Goal: Task Accomplishment & Management: Complete application form

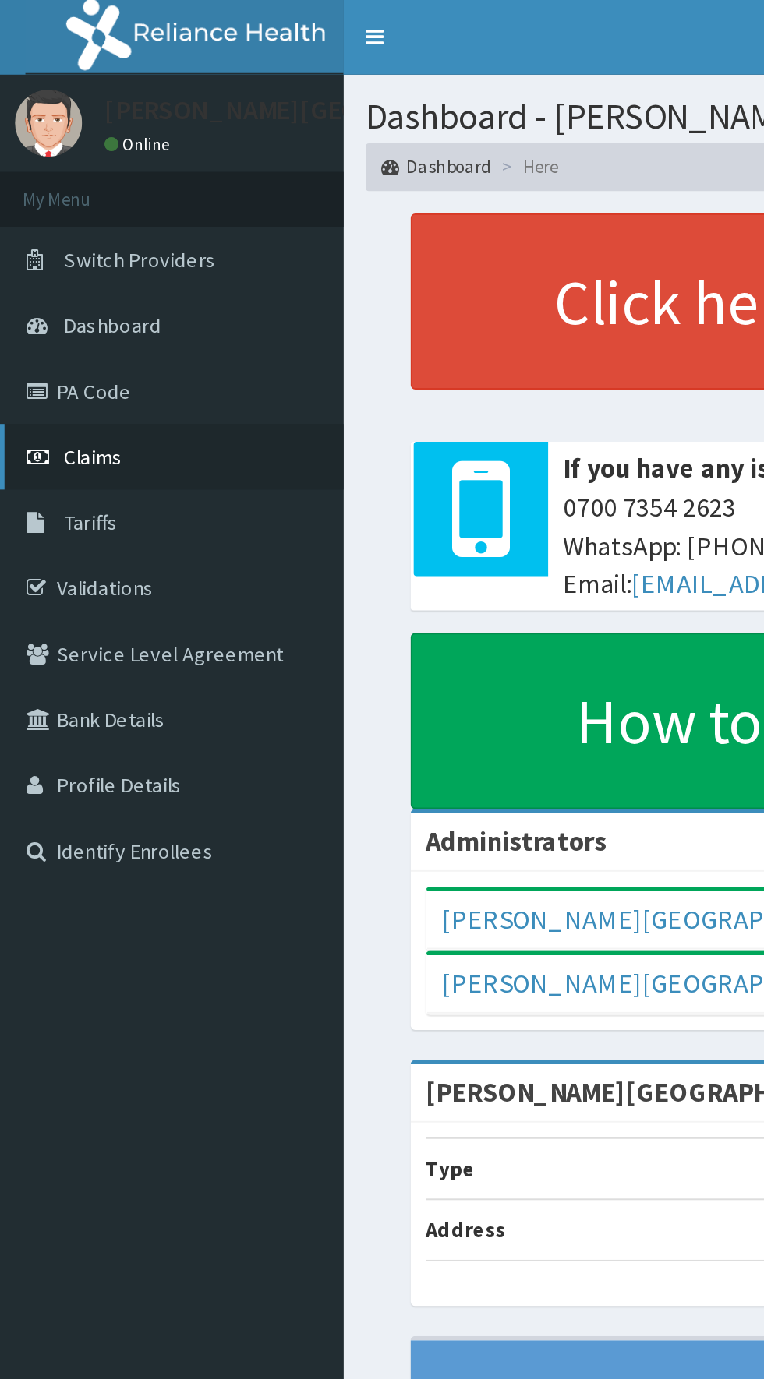
click at [72, 246] on link "Claims" at bounding box center [89, 238] width 179 height 34
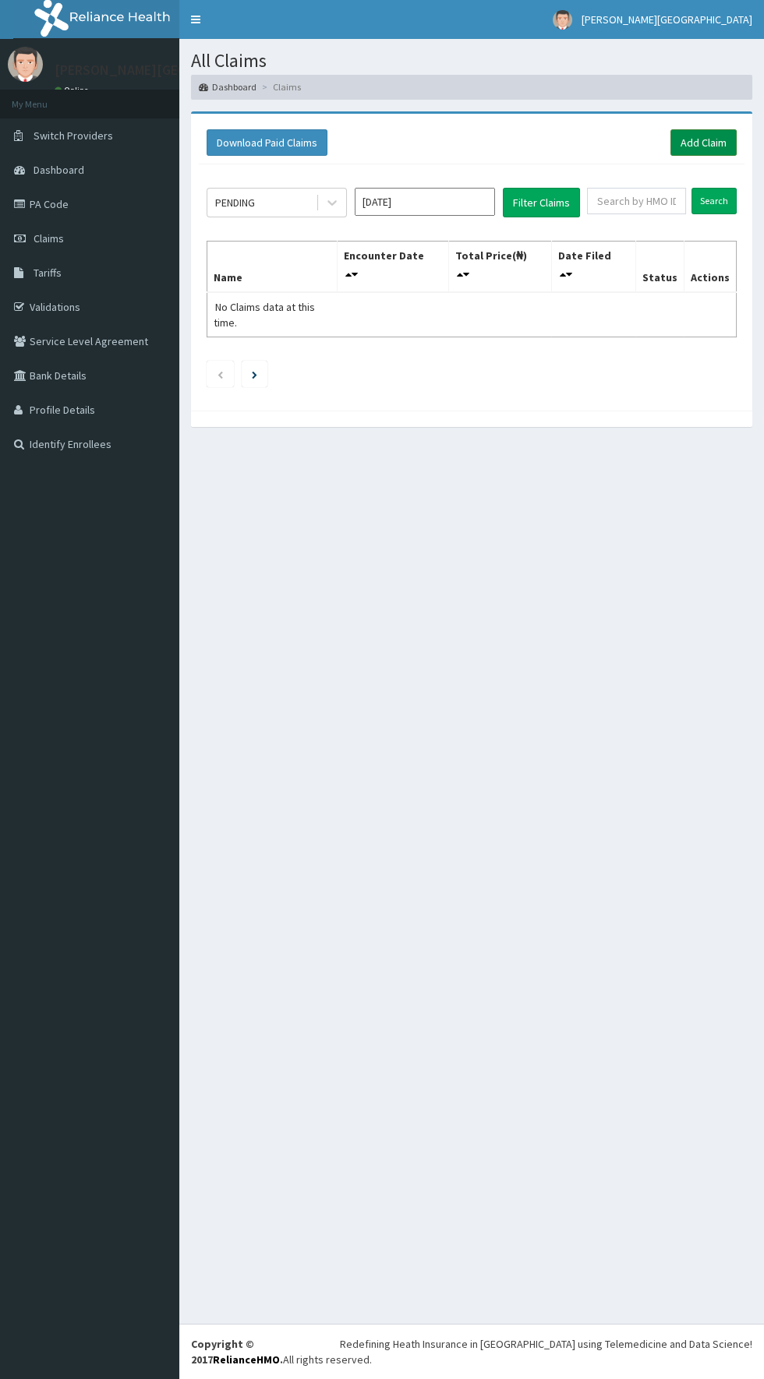
click at [708, 141] on link "Add Claim" at bounding box center [703, 142] width 66 height 26
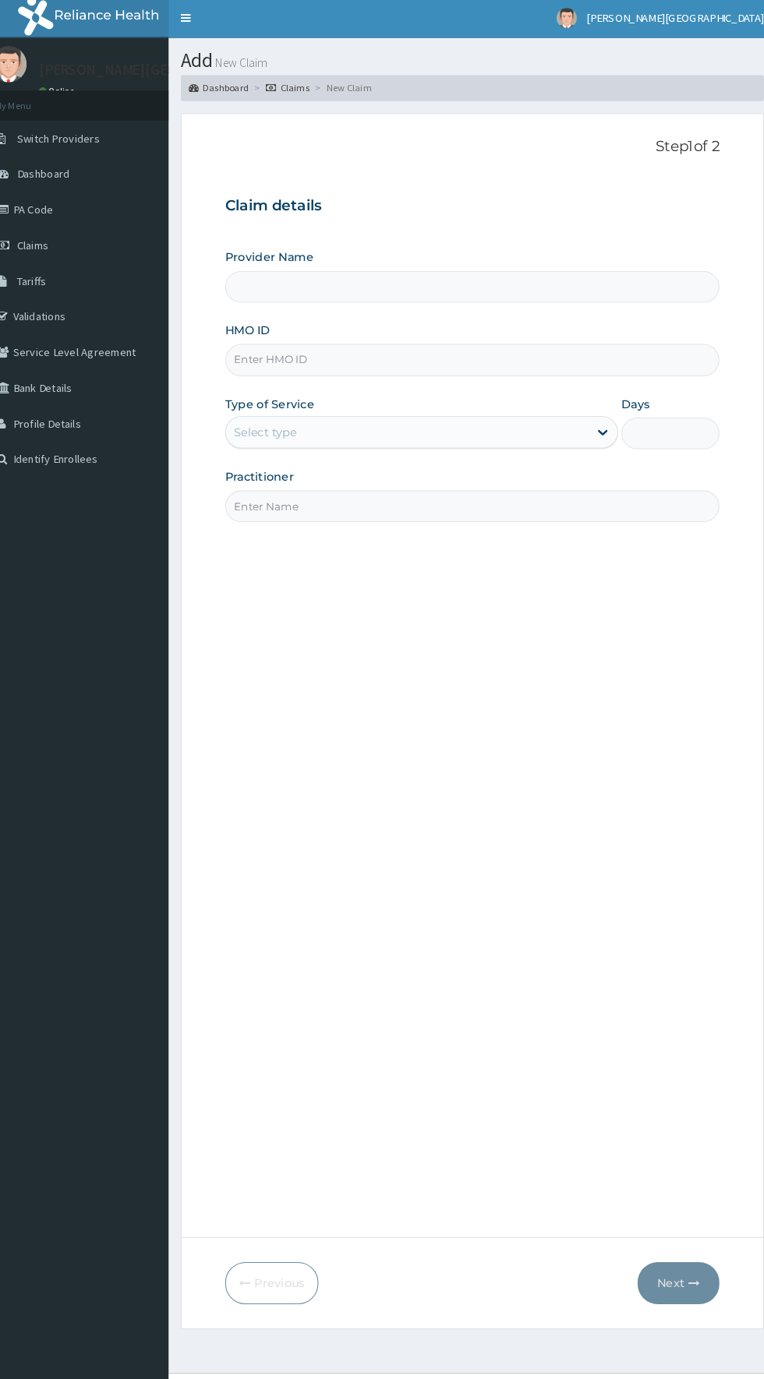
type input "[PERSON_NAME][GEOGRAPHIC_DATA]"
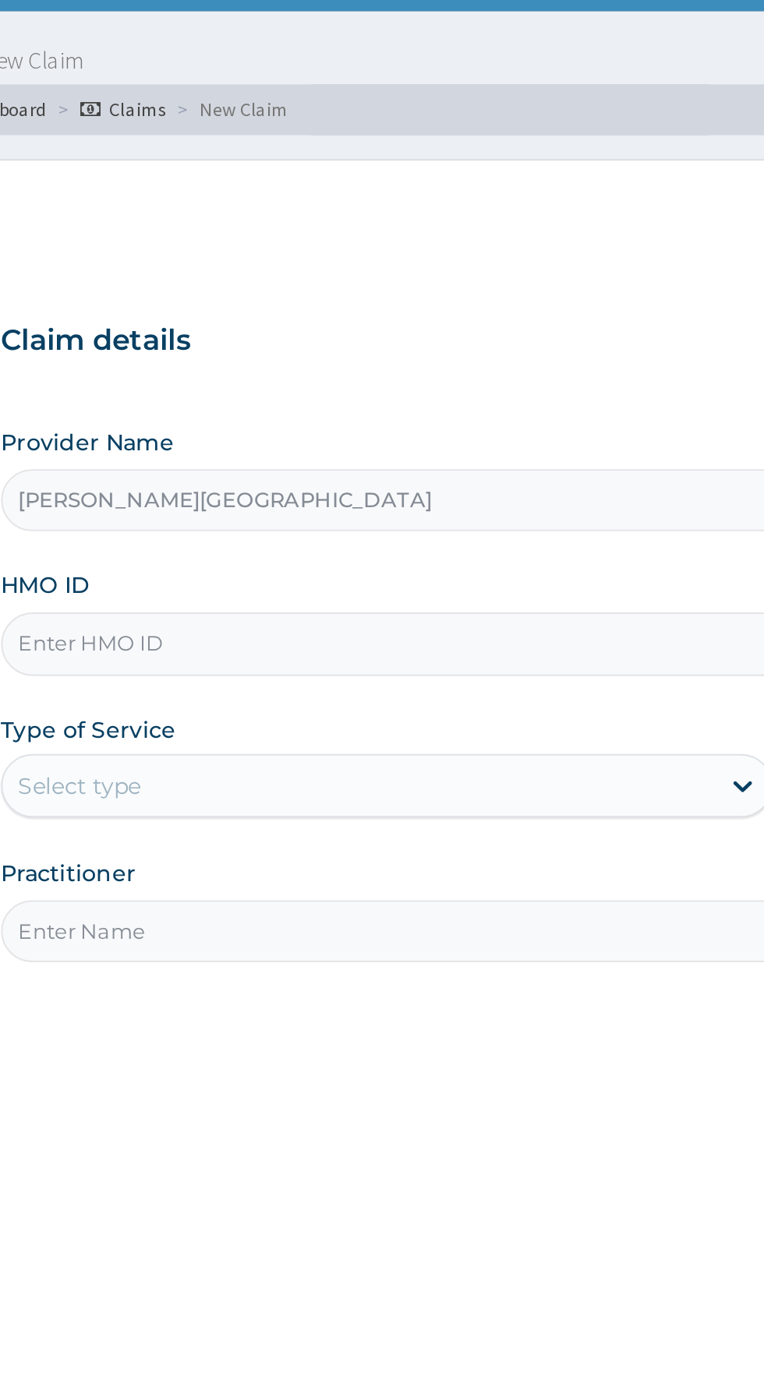
type input "FOA/10095/A"
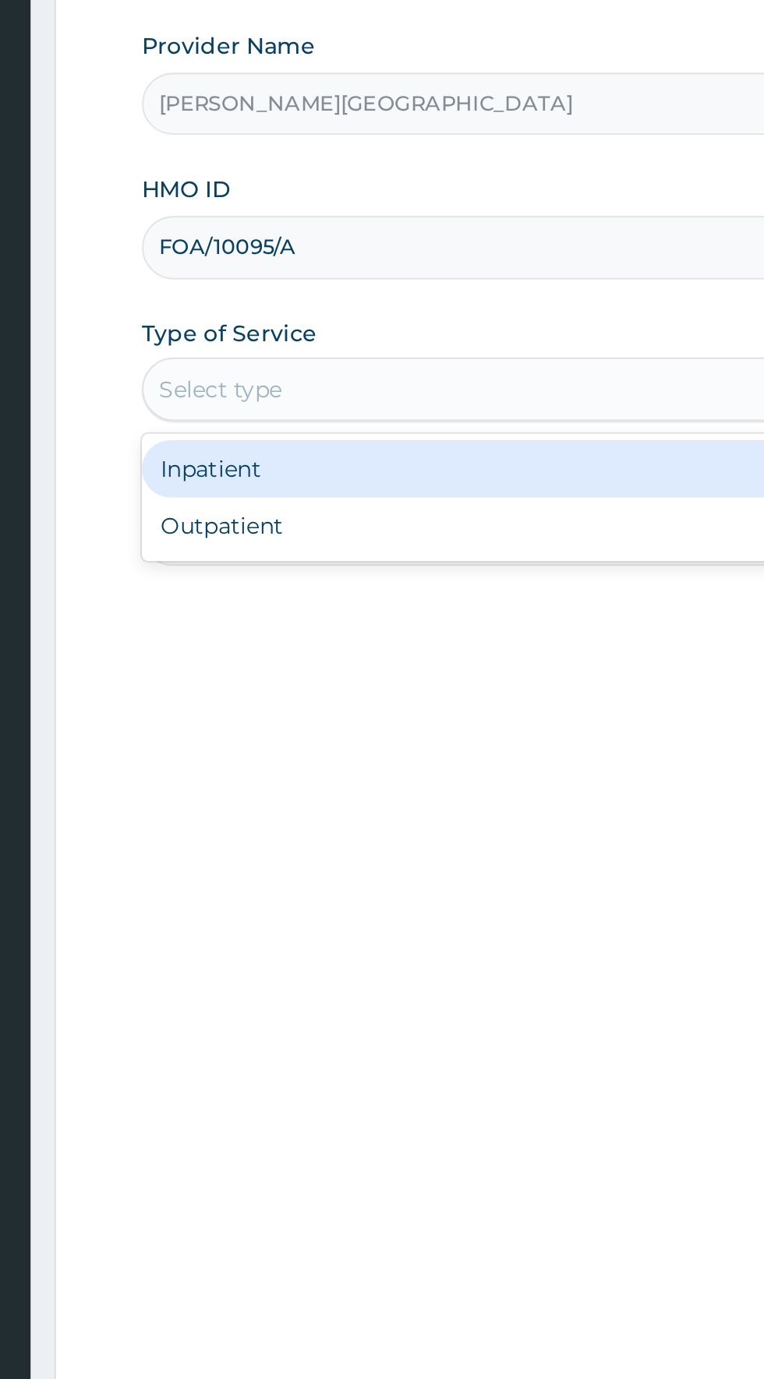
click at [394, 489] on div "Outpatient" at bounding box center [423, 485] width 378 height 28
type input "1"
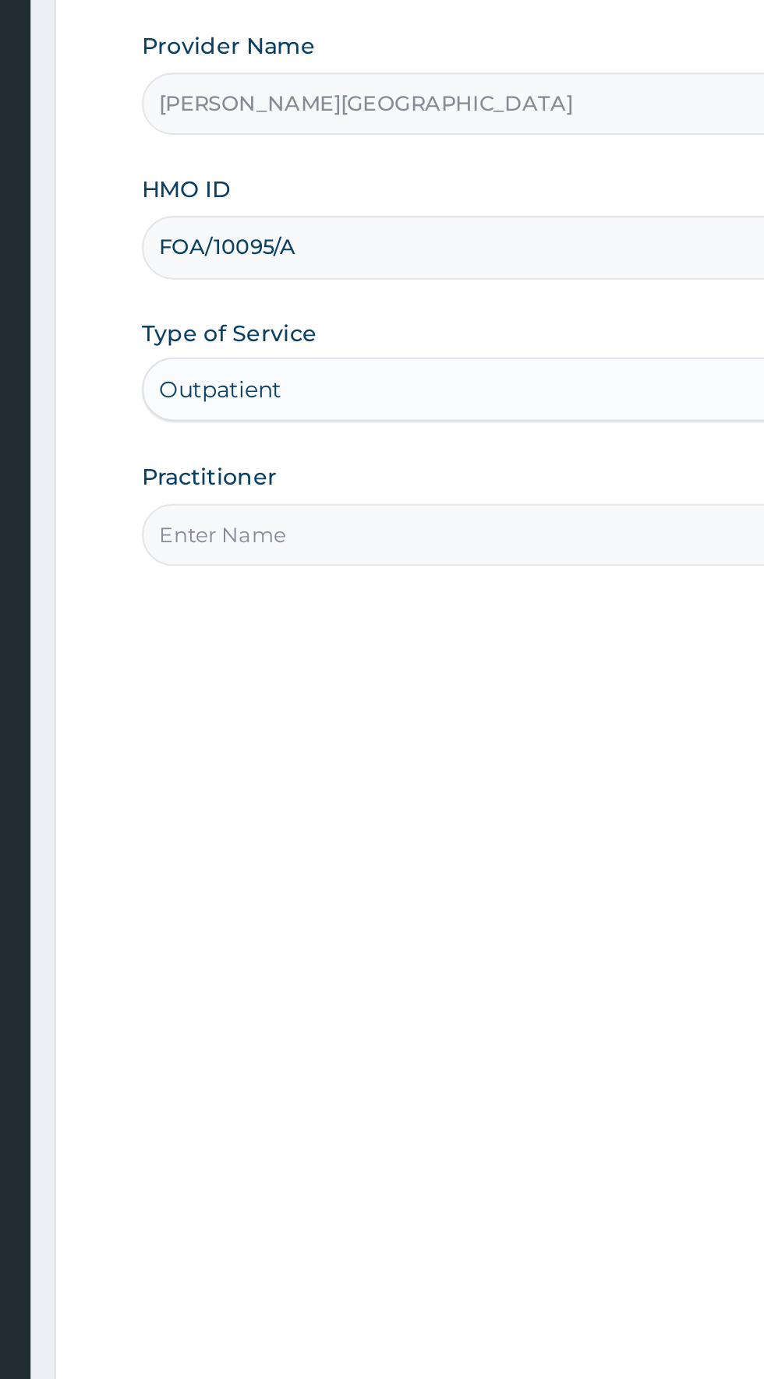
click at [423, 487] on input "Practitioner" at bounding box center [471, 490] width 475 height 30
type input "R"
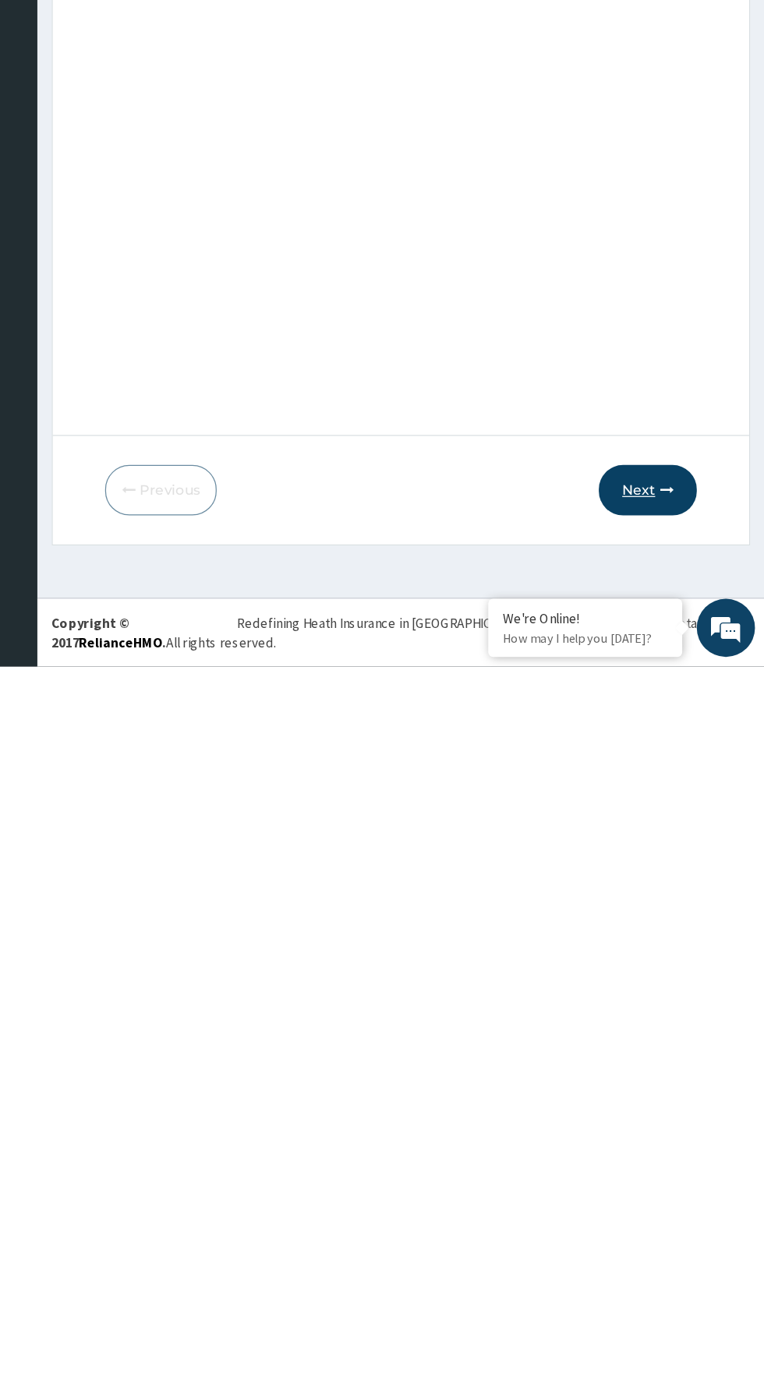
click at [680, 1236] on icon "button" at bounding box center [685, 1237] width 11 height 11
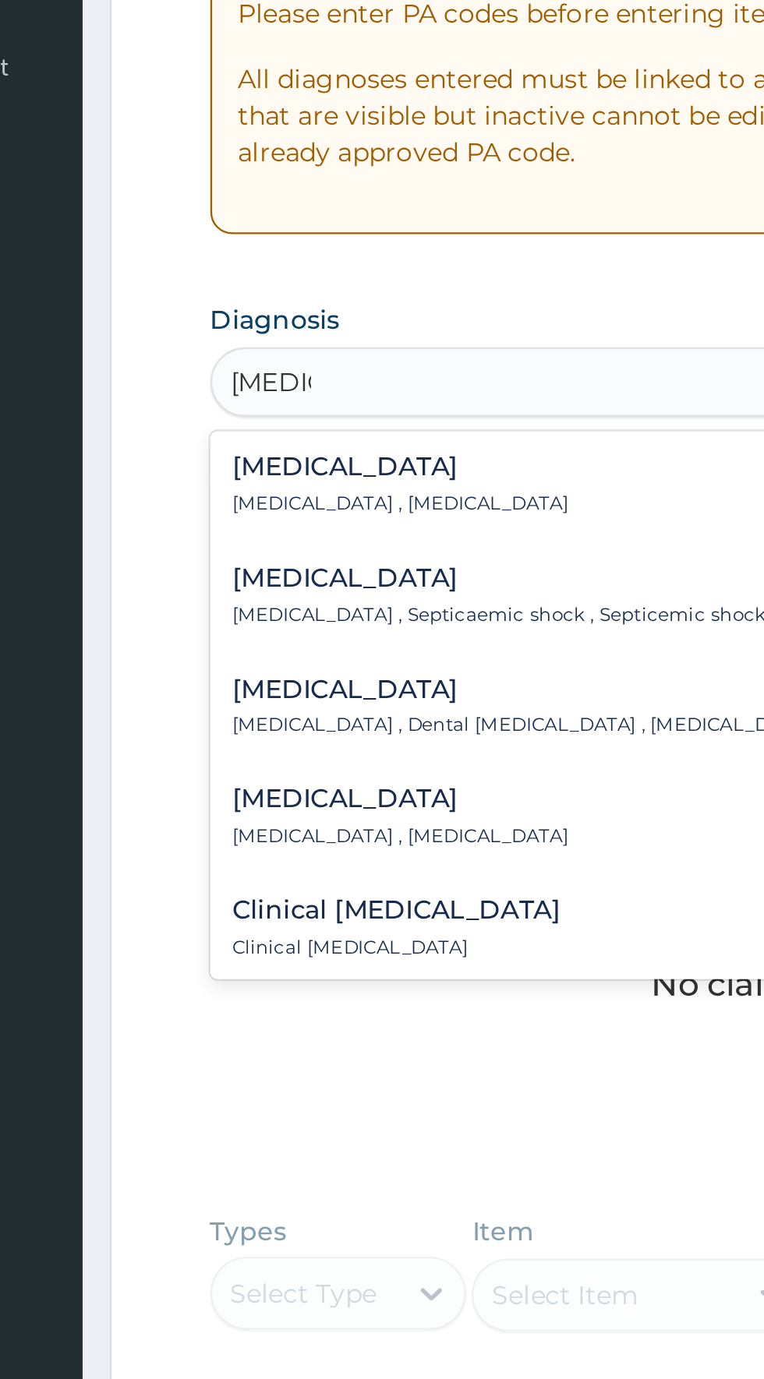
click at [347, 520] on div "[MEDICAL_DATA] [MEDICAL_DATA] , [MEDICAL_DATA]" at bounding box center [471, 520] width 457 height 27
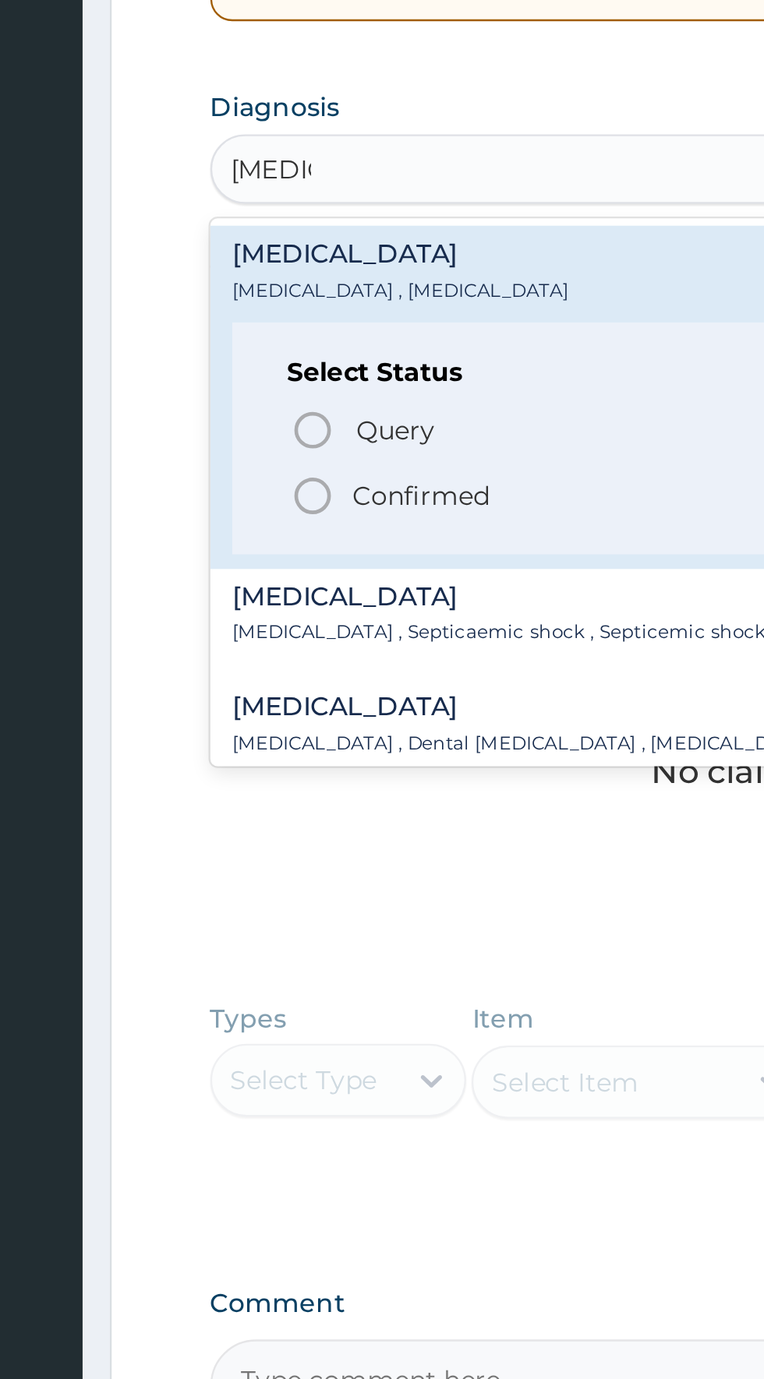
click at [334, 614] on p "Confirmed" at bounding box center [324, 616] width 58 height 16
type input "[MEDICAL_DATA]"
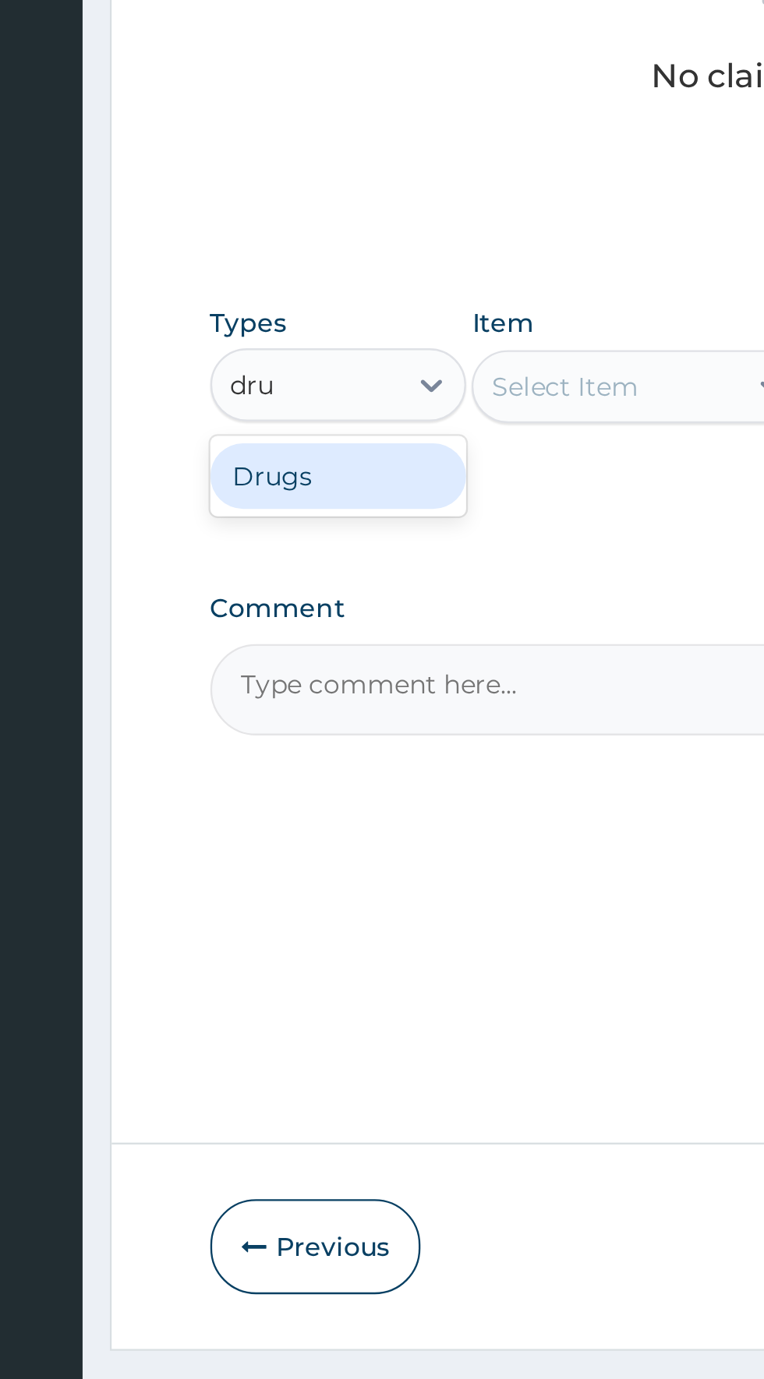
click at [314, 909] on div "Drugs" at bounding box center [288, 909] width 109 height 28
type input "dru"
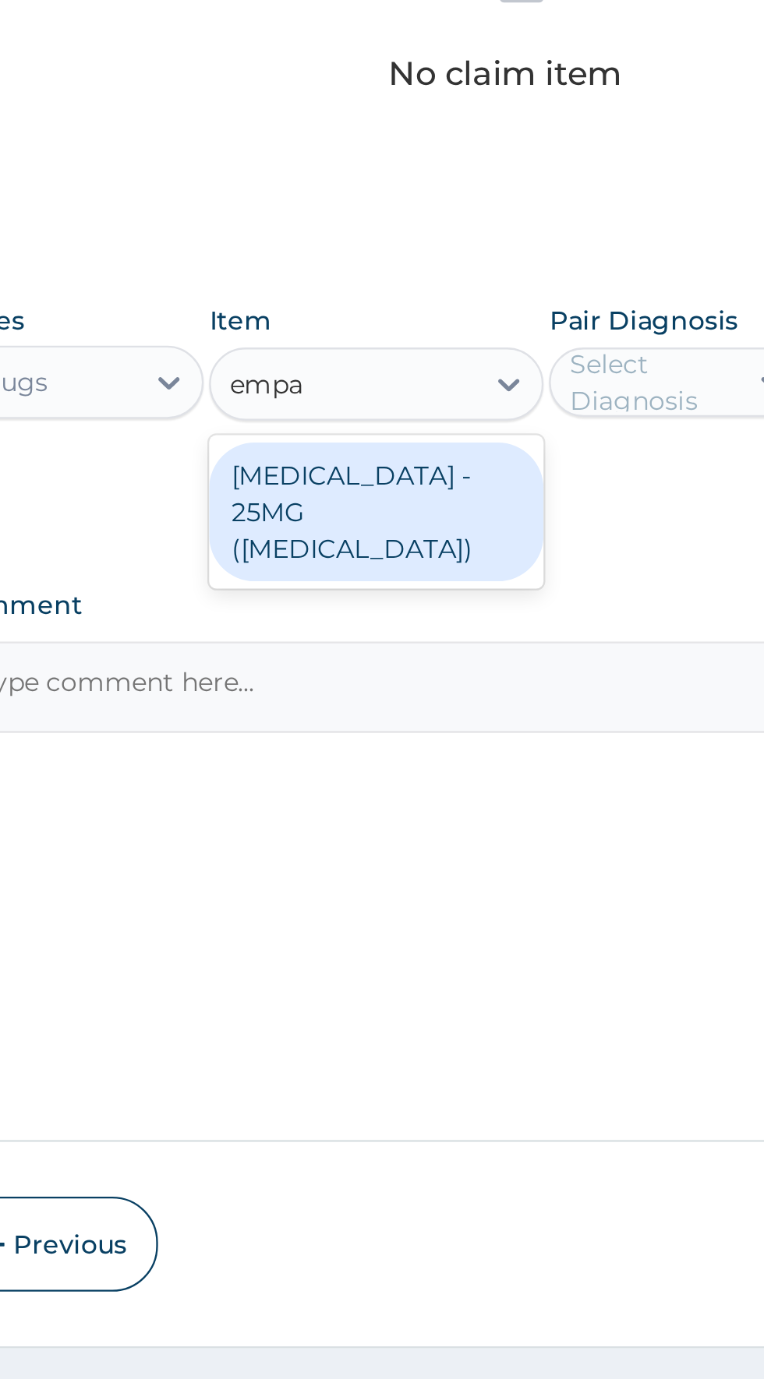
click at [443, 906] on div "[MEDICAL_DATA] - 25MG ([MEDICAL_DATA])" at bounding box center [416, 924] width 143 height 59
type input "empa"
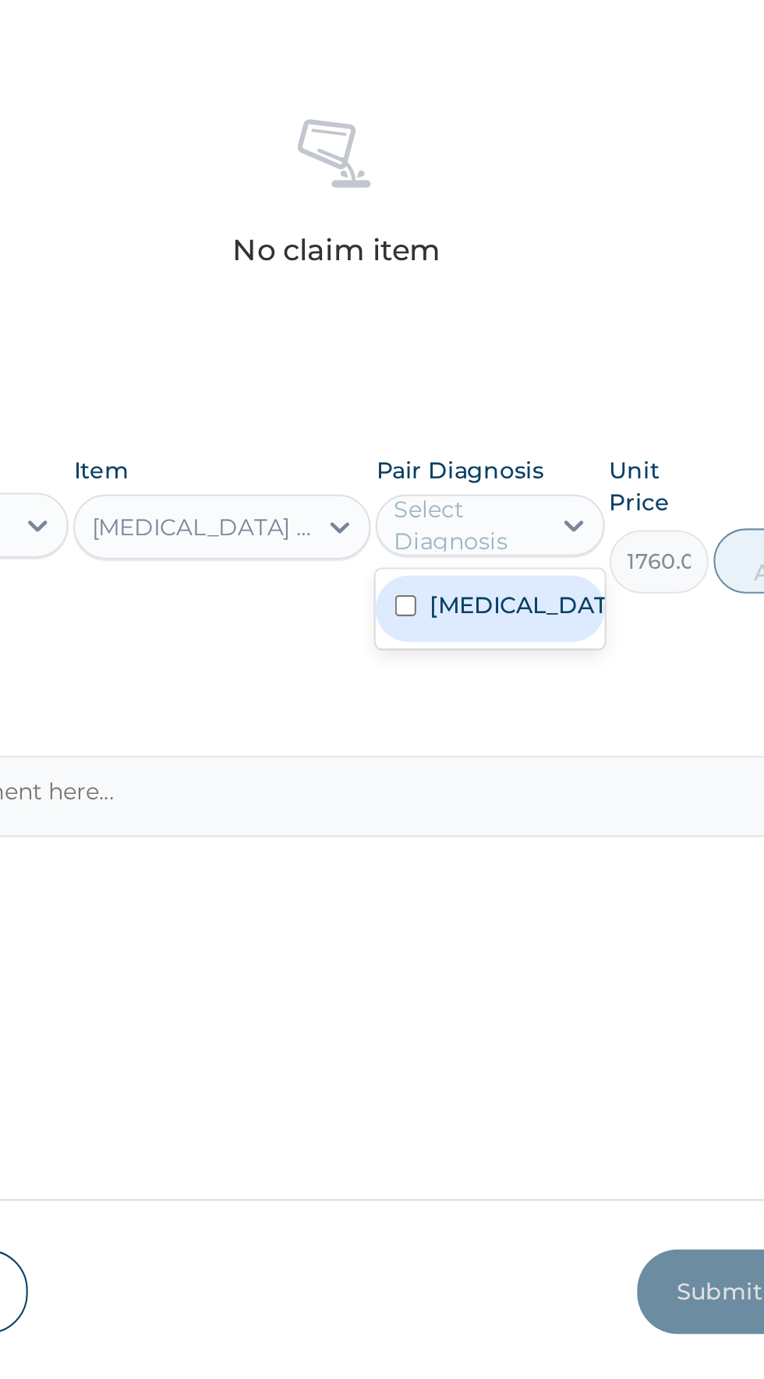
click at [539, 910] on label "[MEDICAL_DATA]" at bounding box center [561, 908] width 90 height 16
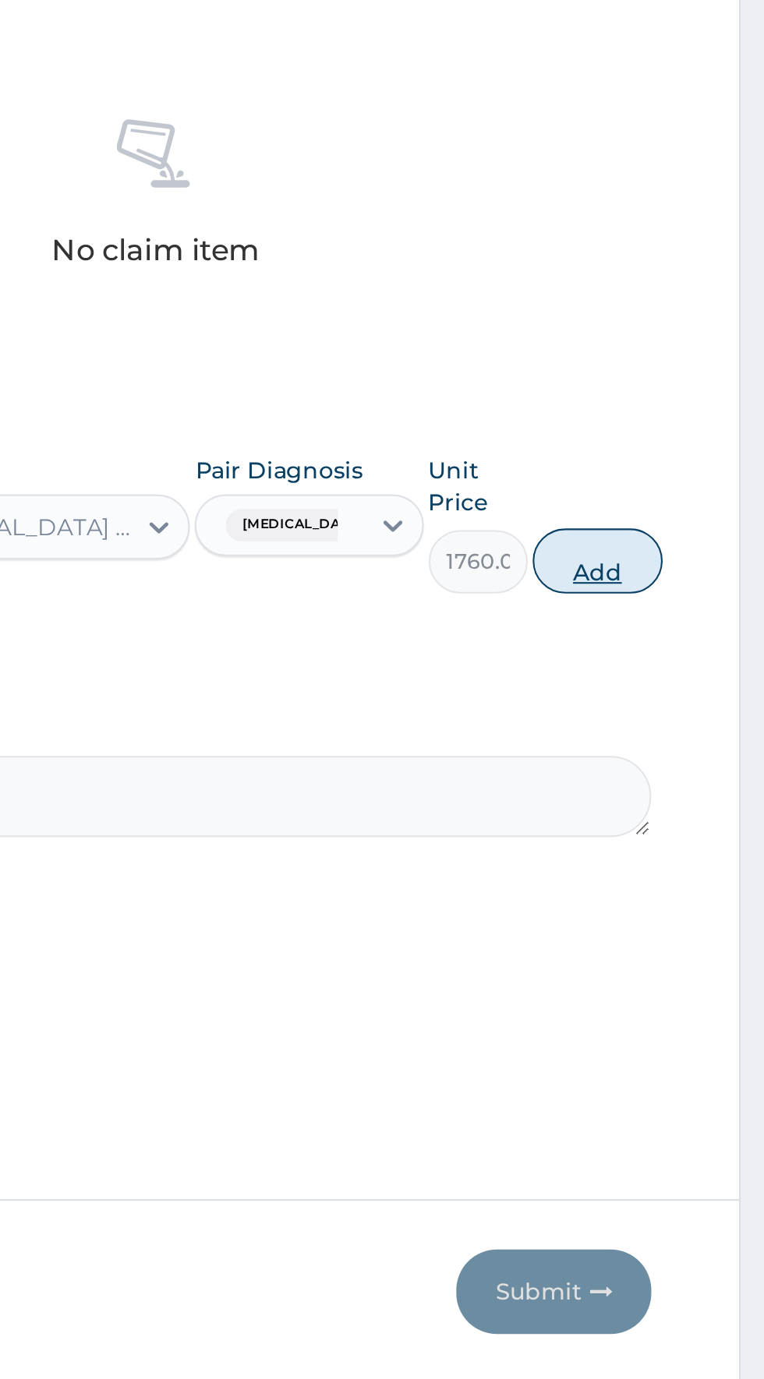
click at [686, 888] on button "Add" at bounding box center [683, 886] width 62 height 31
type input "0"
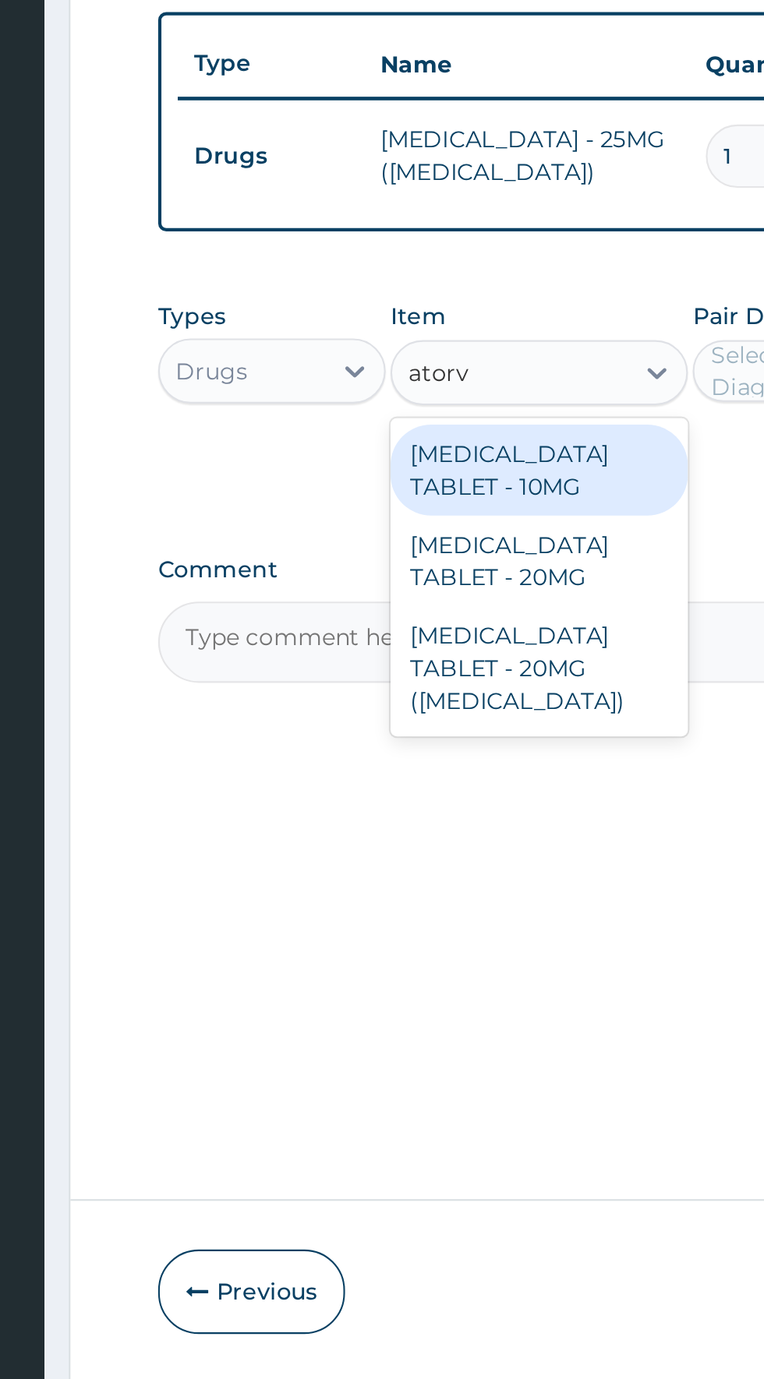
click at [422, 881] on div "[MEDICAL_DATA] TABLET - 20MG" at bounding box center [416, 887] width 143 height 44
type input "atorv"
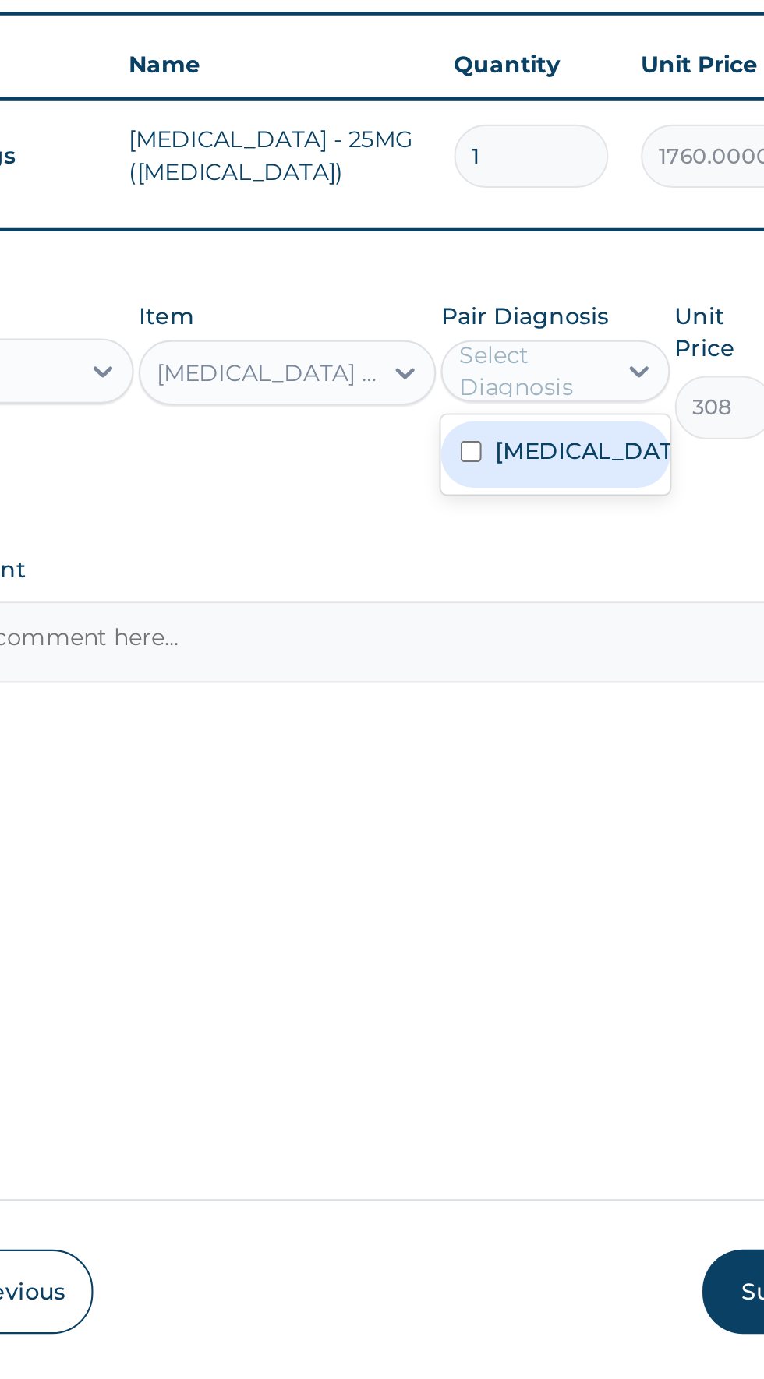
click at [538, 833] on label "[MEDICAL_DATA]" at bounding box center [561, 834] width 90 height 16
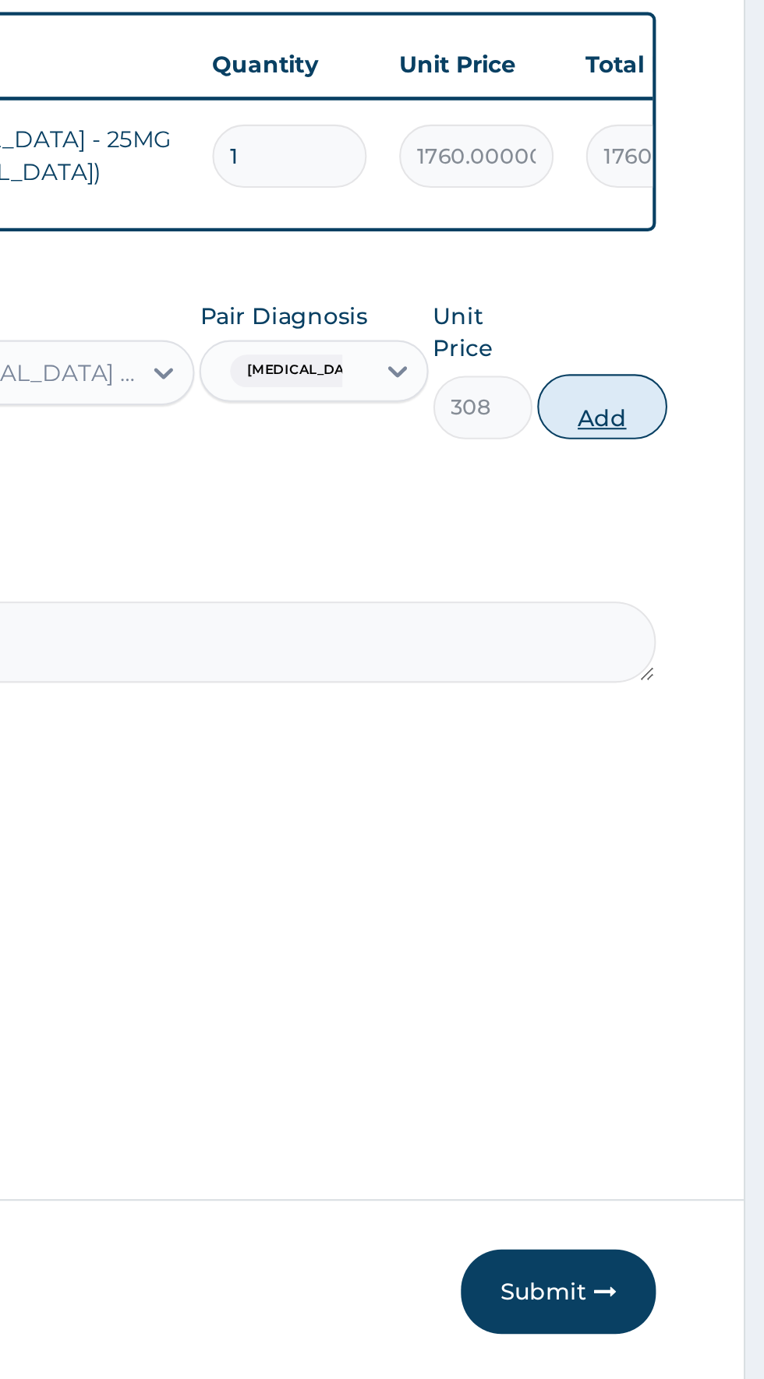
click at [684, 817] on button "Add" at bounding box center [683, 812] width 62 height 31
type input "0"
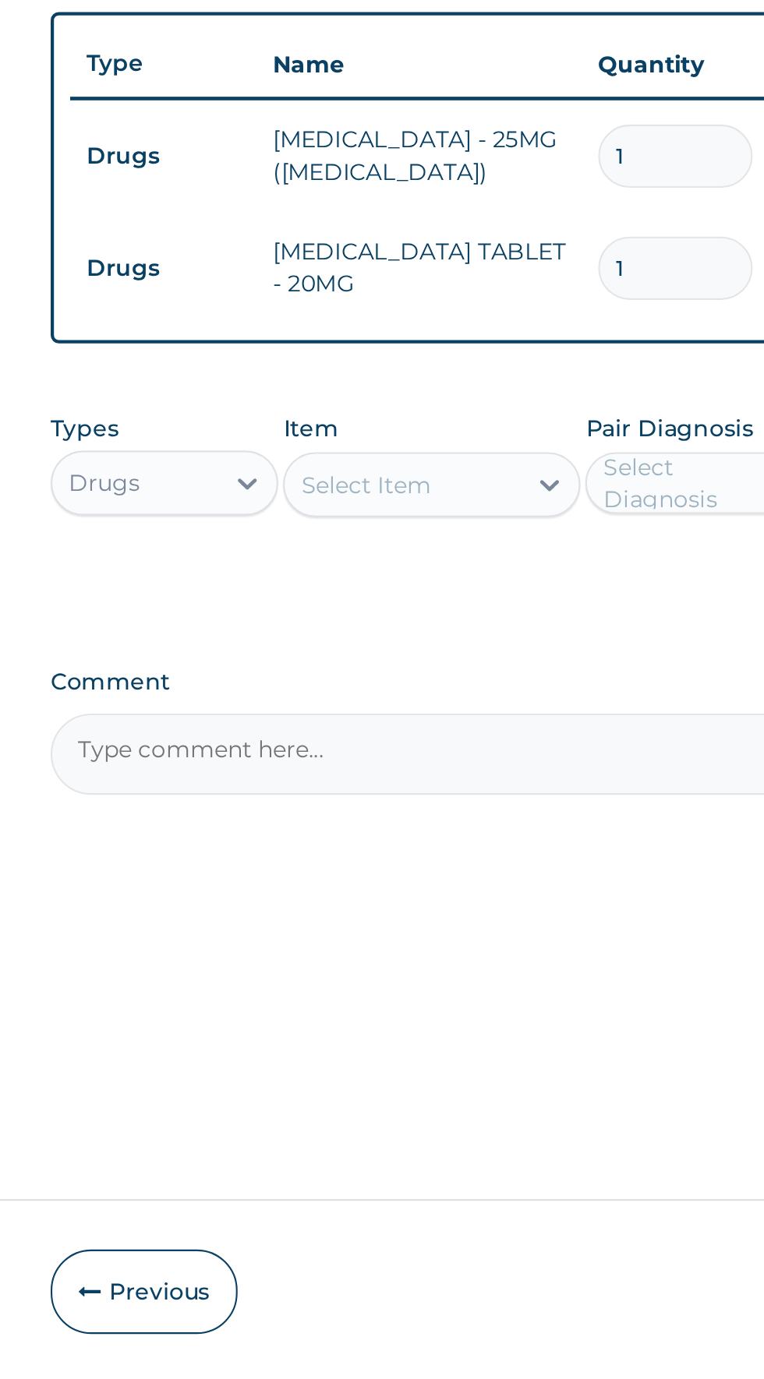
click at [458, 882] on div "Types Drugs Item Select Item Pair Diagnosis Select Diagnosis Unit Price 0 Add" at bounding box center [471, 848] width 475 height 83
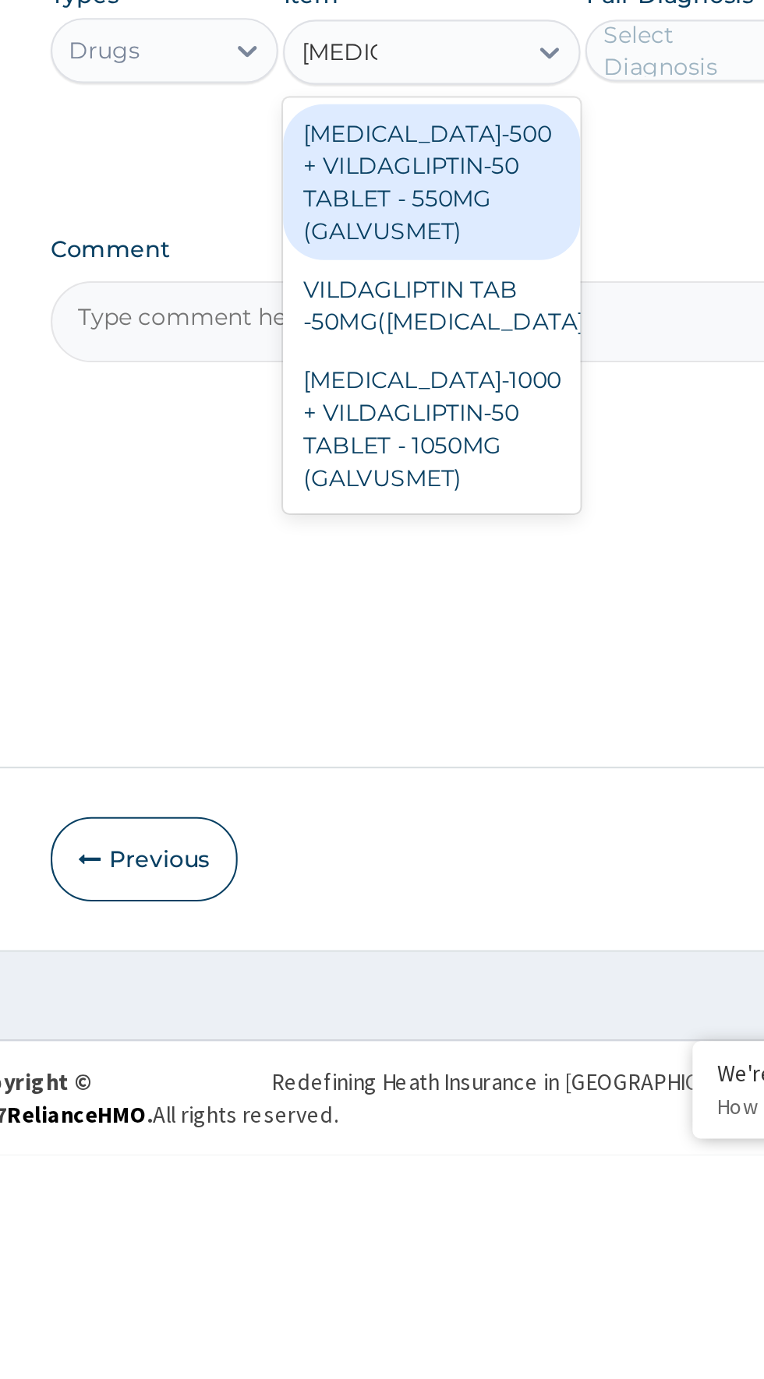
click at [436, 1035] on div "[MEDICAL_DATA]-1000 + VILDAGLIPTIN-50 TABLET - 1050MG (GALVUSMET)" at bounding box center [416, 1031] width 143 height 75
type input "[MEDICAL_DATA]"
type input "968.0000000000001"
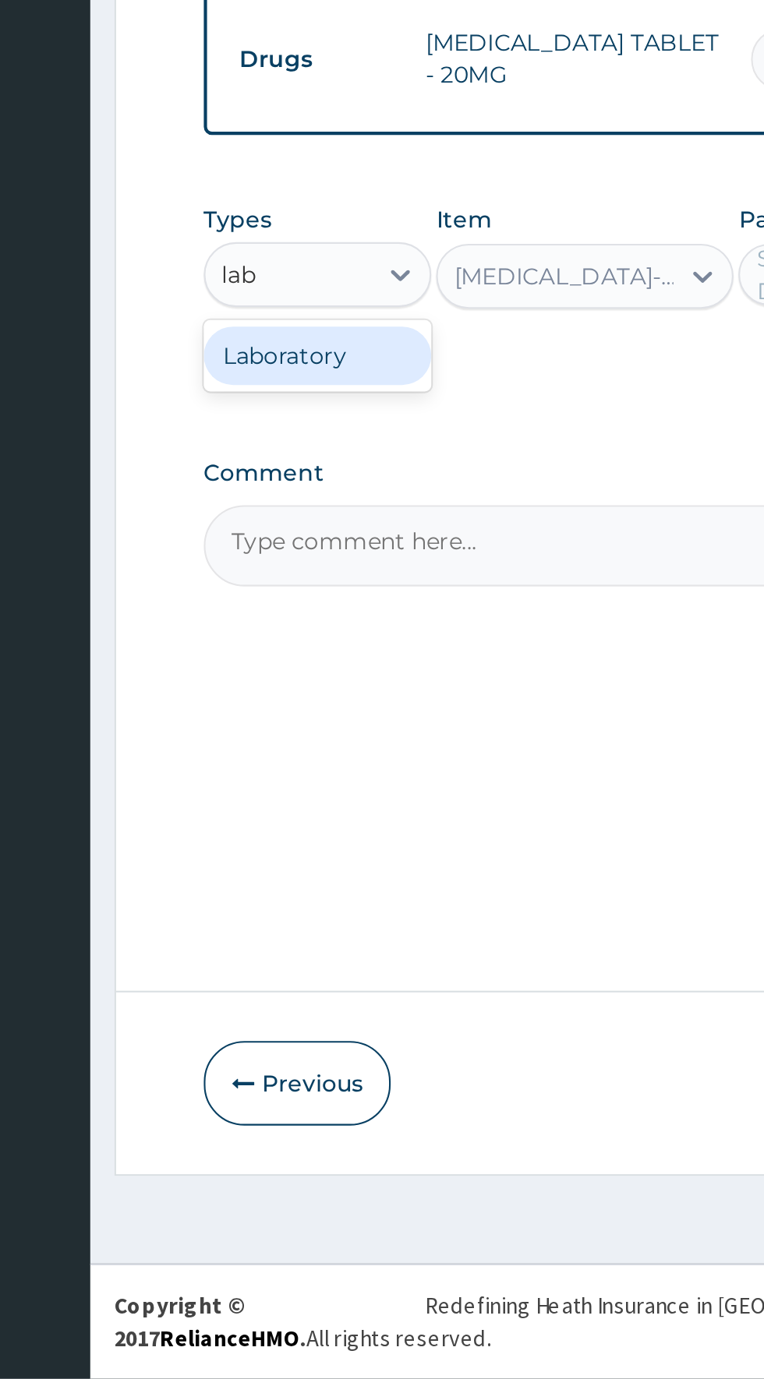
click at [291, 889] on div "Laboratory" at bounding box center [288, 888] width 109 height 28
type input "lab"
type input "0"
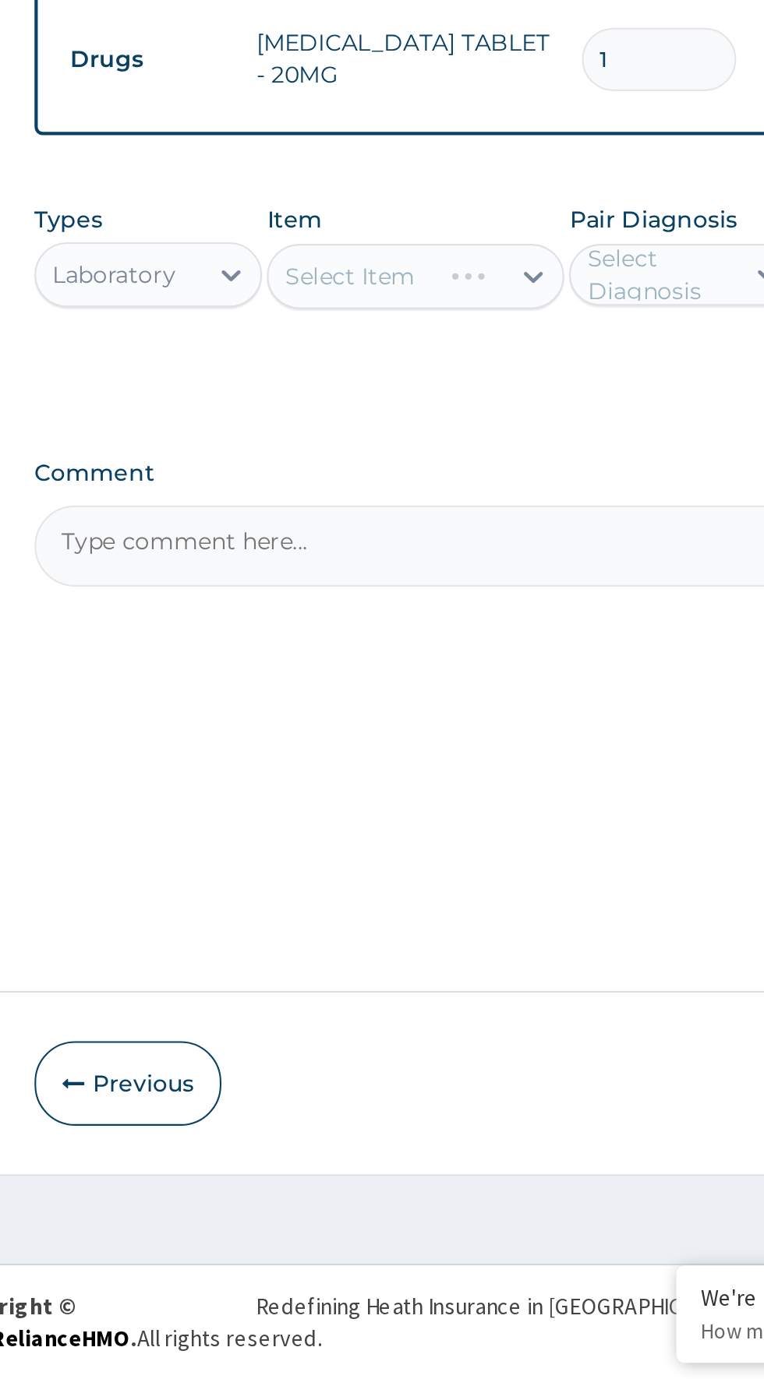
click at [424, 850] on div "Select Item" at bounding box center [416, 850] width 143 height 31
click at [422, 839] on div "Select Item" at bounding box center [416, 850] width 143 height 31
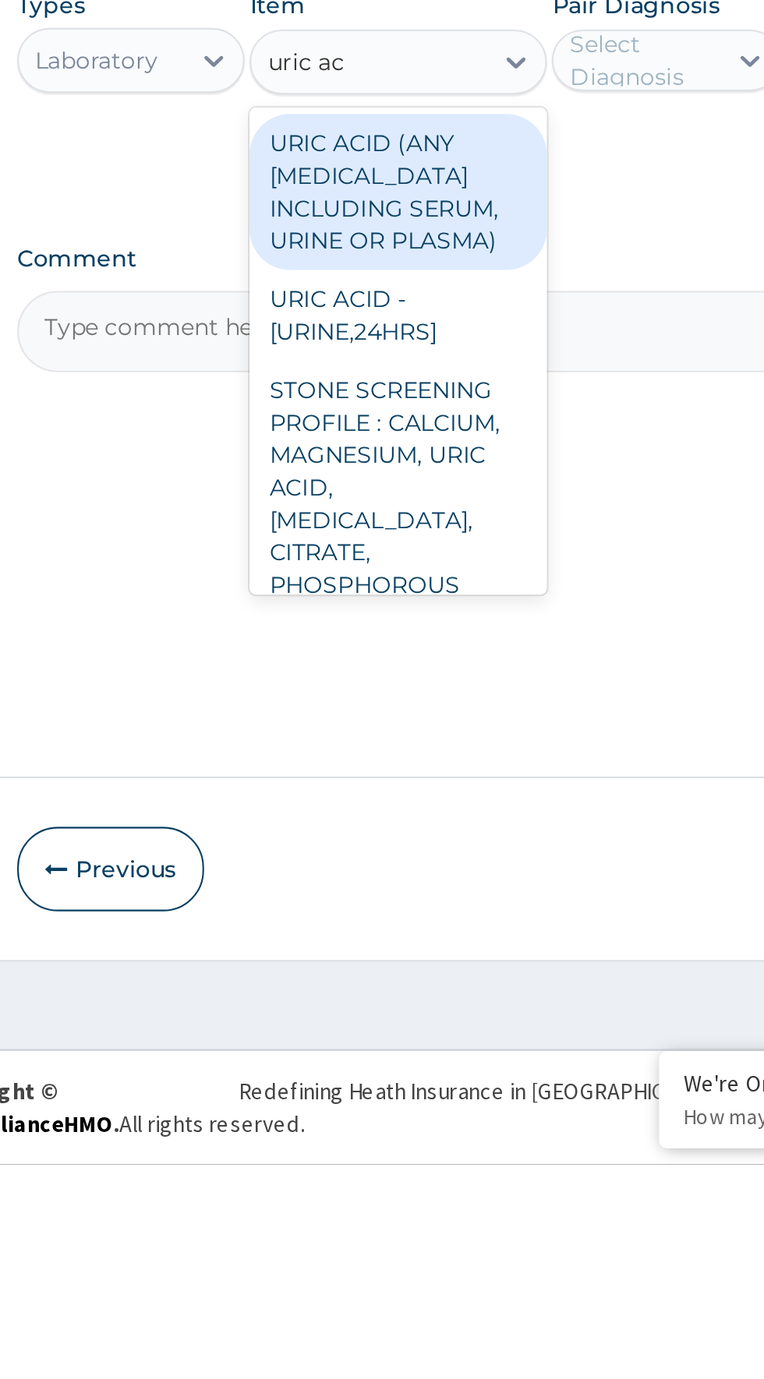
click at [408, 923] on div "URIC ACID (ANY [MEDICAL_DATA] INCLUDING SERUM, URINE OR PLASMA)" at bounding box center [416, 912] width 143 height 75
type input "uric ac"
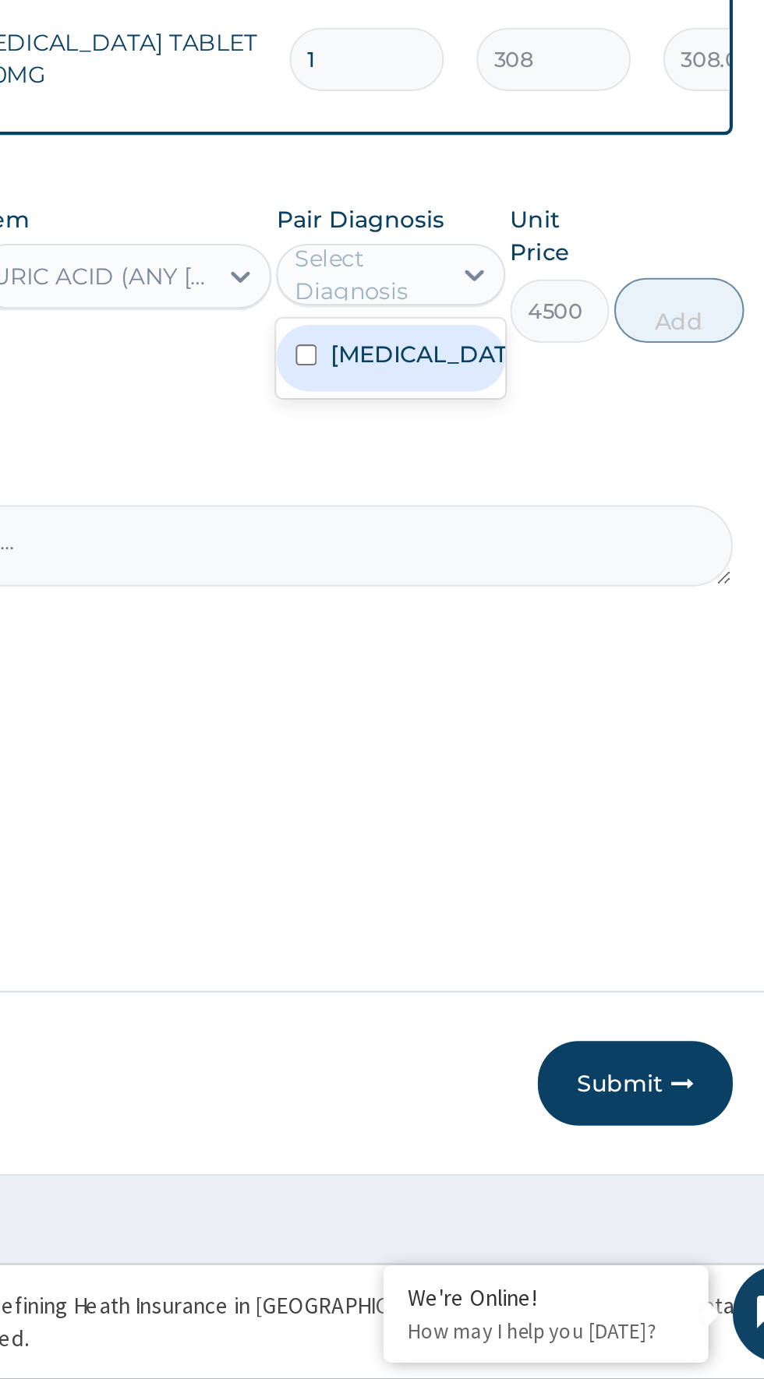
click at [546, 894] on div "[MEDICAL_DATA]" at bounding box center [544, 890] width 109 height 32
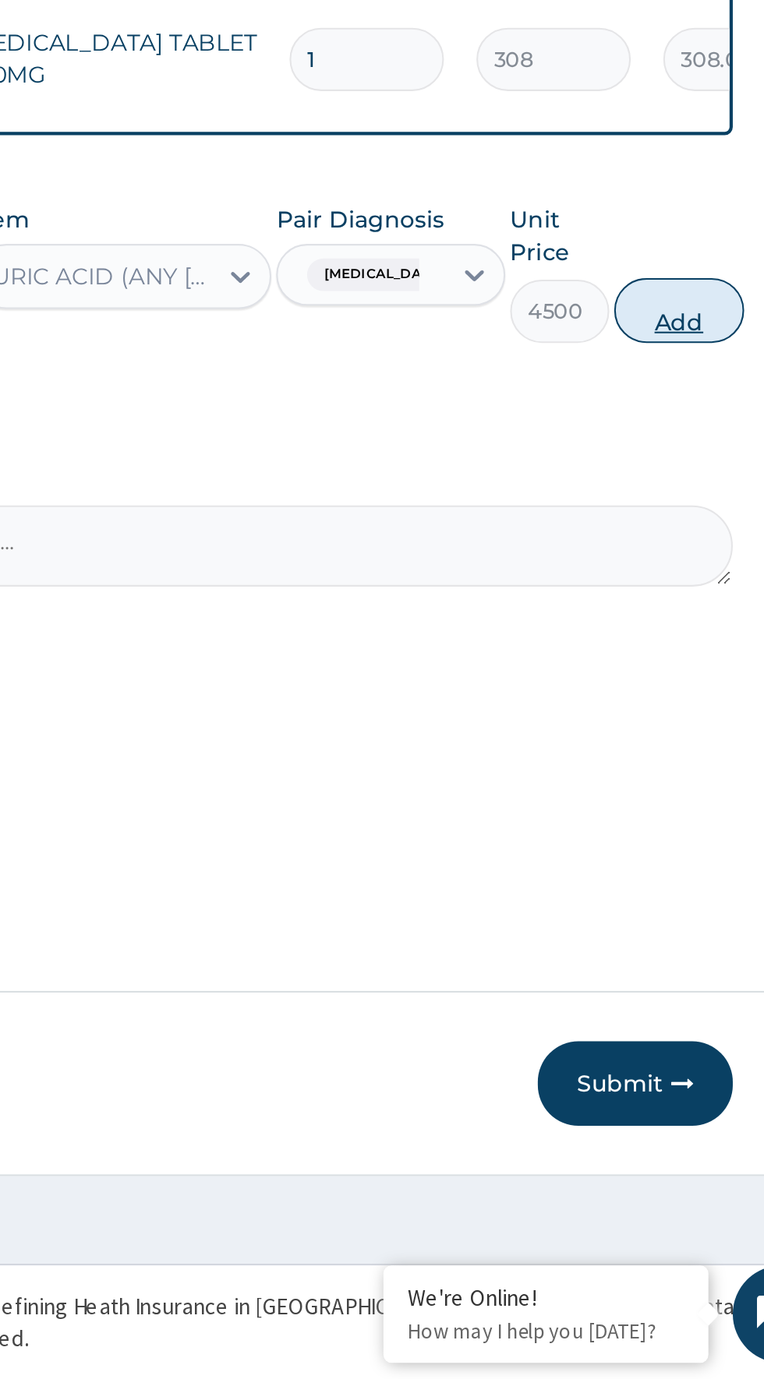
click at [684, 867] on button "Add" at bounding box center [683, 866] width 62 height 31
type input "0"
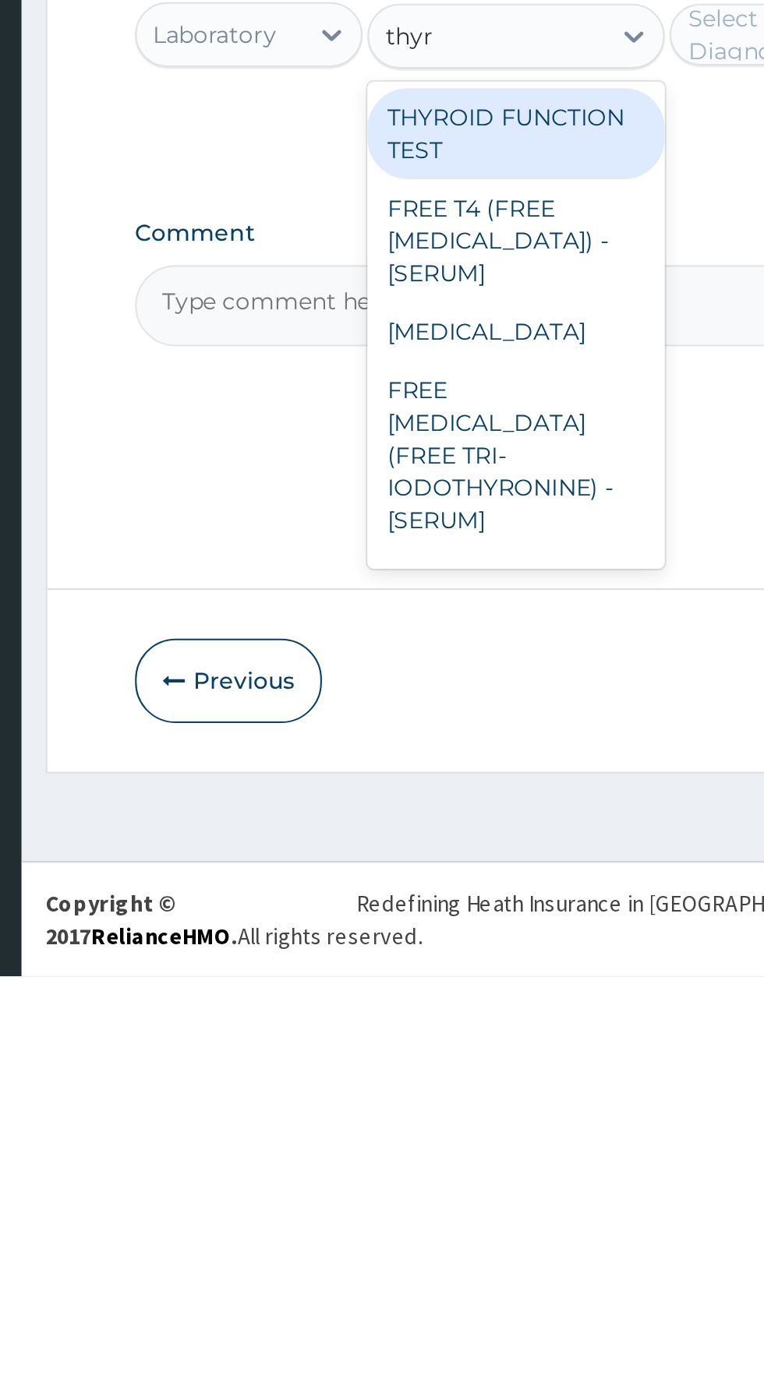
click at [436, 976] on div "THYROID FUNCTION TEST" at bounding box center [416, 975] width 143 height 44
type input "thyr"
type input "24750"
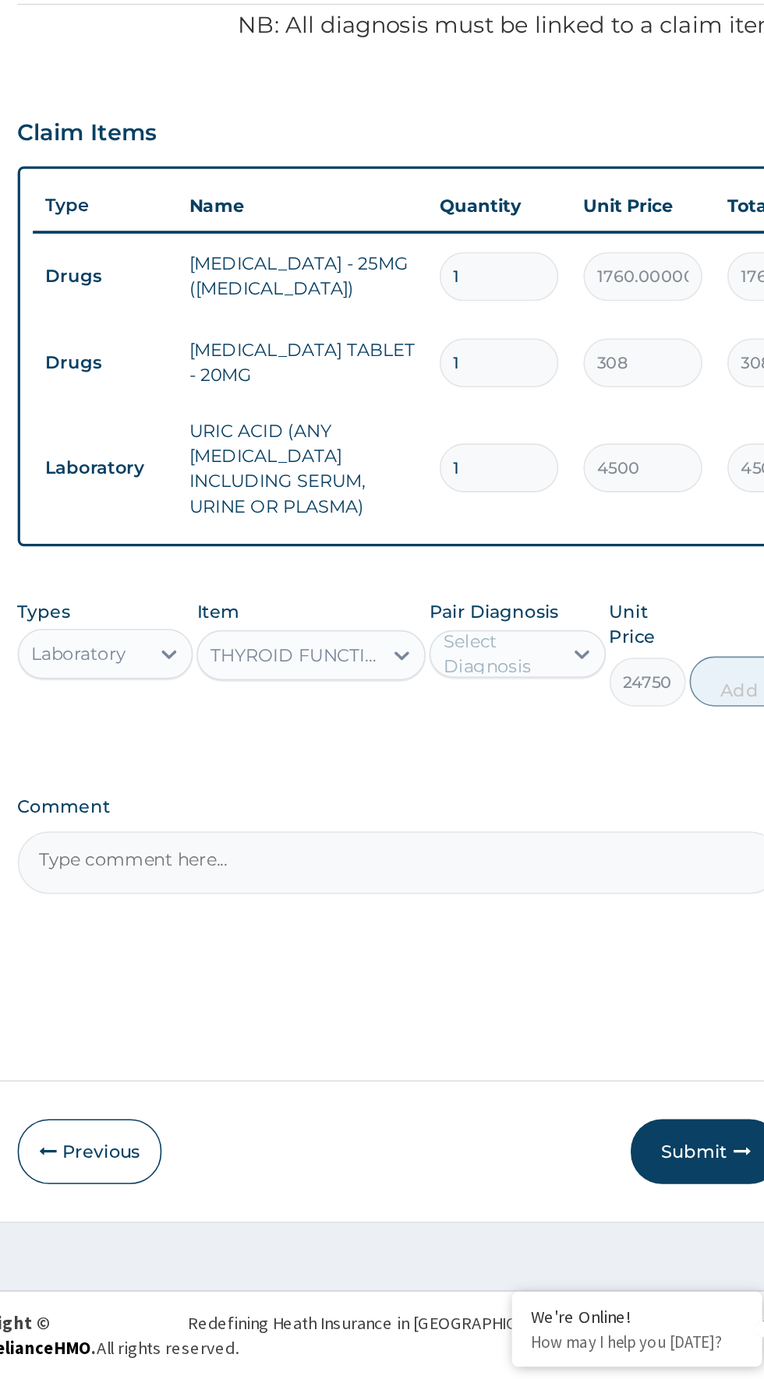
click at [644, 1050] on textarea "Comment" at bounding box center [471, 1057] width 475 height 39
